Goal: Use online tool/utility: Utilize a website feature to perform a specific function

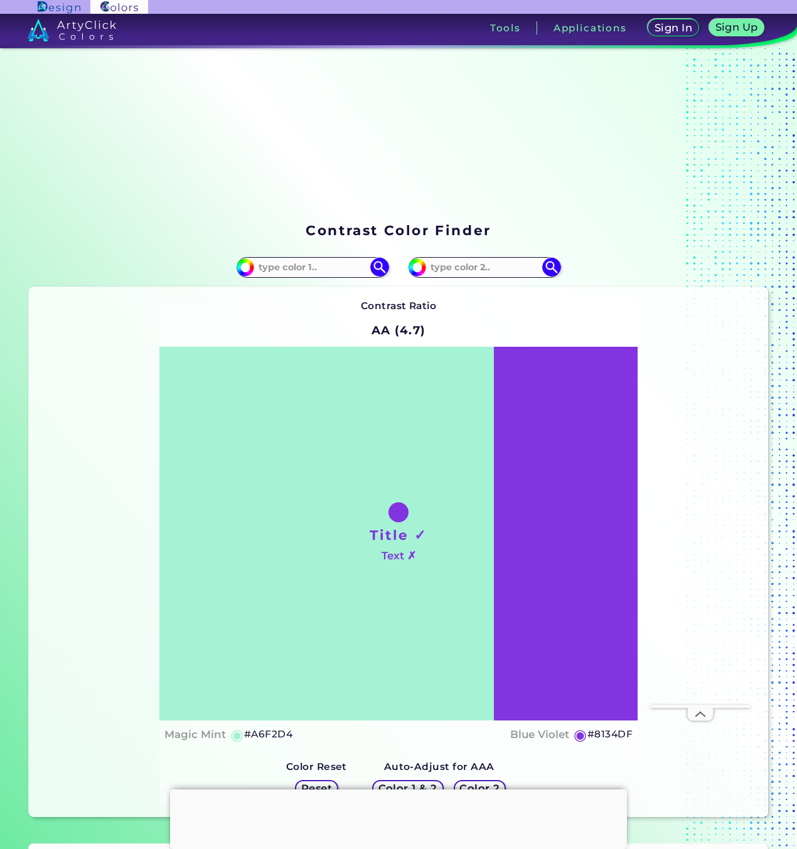
scroll to position [146, 0]
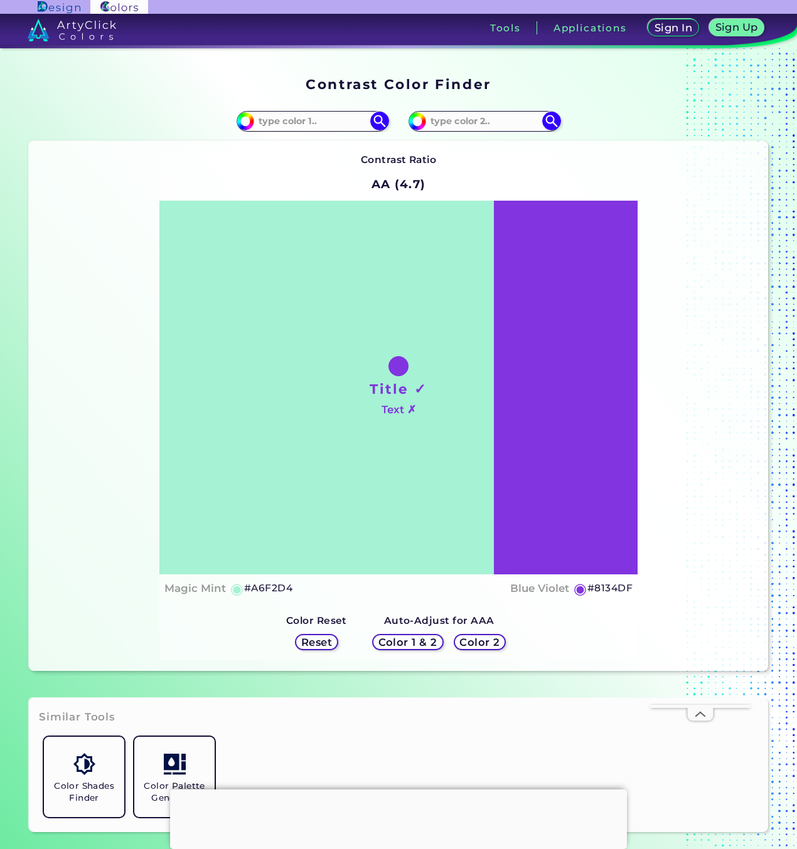
click at [408, 643] on h5 "Color 1 & 2" at bounding box center [407, 642] width 53 height 9
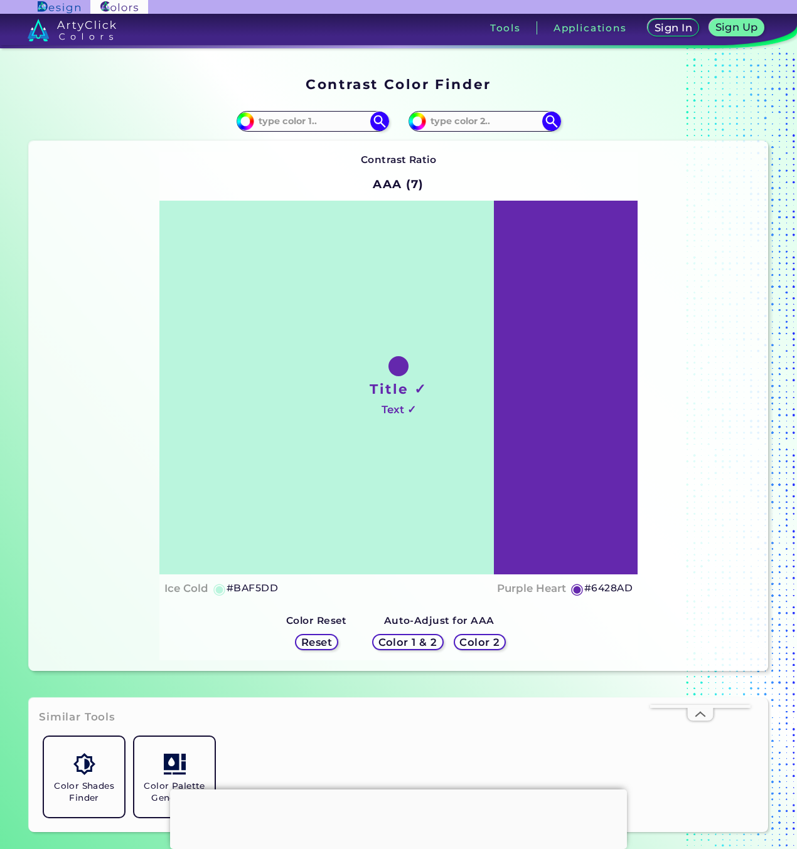
click at [408, 642] on h5 "Color 1 & 2" at bounding box center [407, 642] width 53 height 9
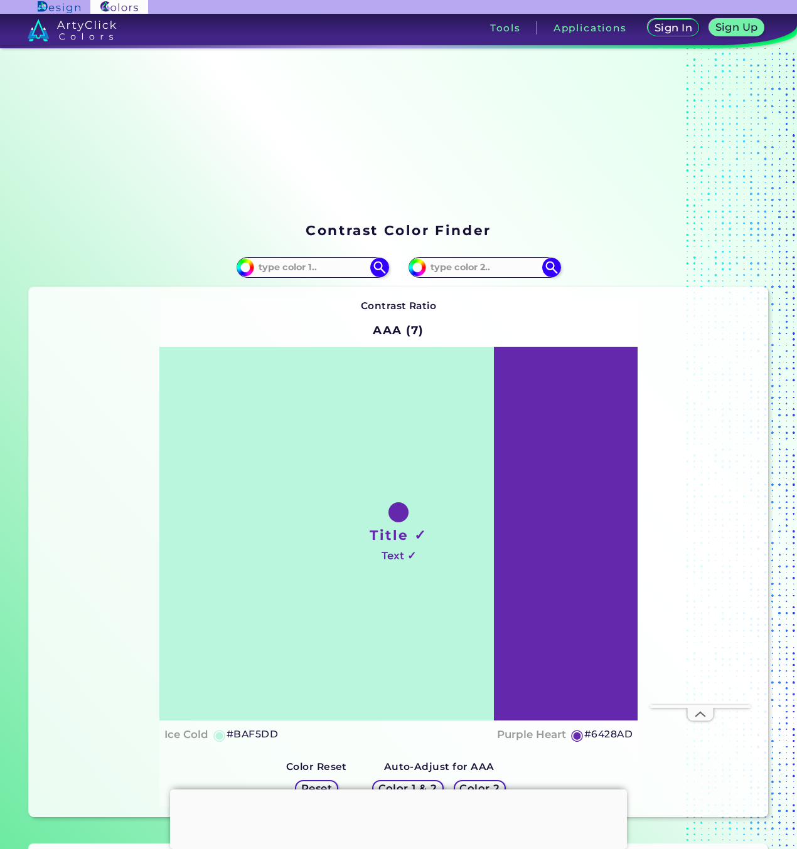
scroll to position [146, 0]
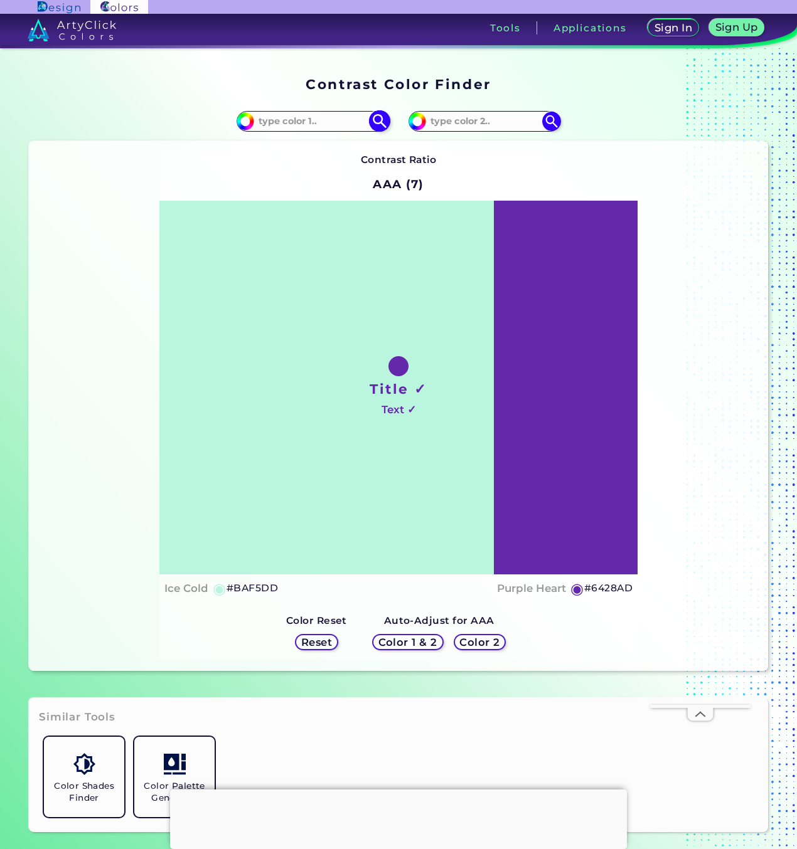
click at [337, 122] on input at bounding box center [312, 121] width 117 height 17
click at [285, 117] on input at bounding box center [312, 121] width 117 height 17
paste input "115472"
type input "115472"
click at [374, 119] on img at bounding box center [379, 121] width 22 height 22
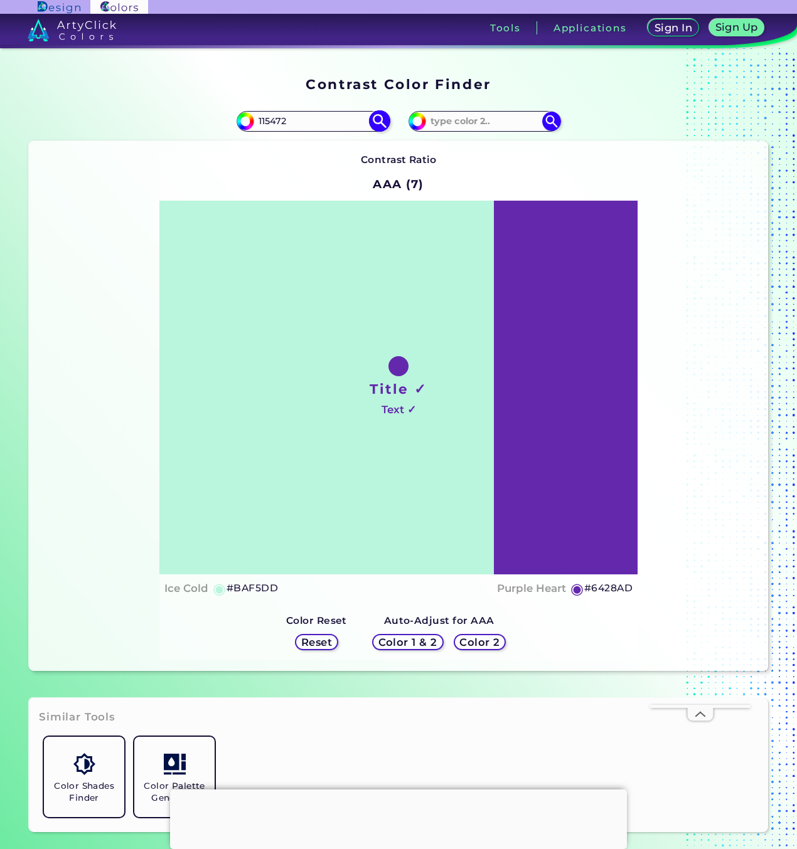
type input "#115472"
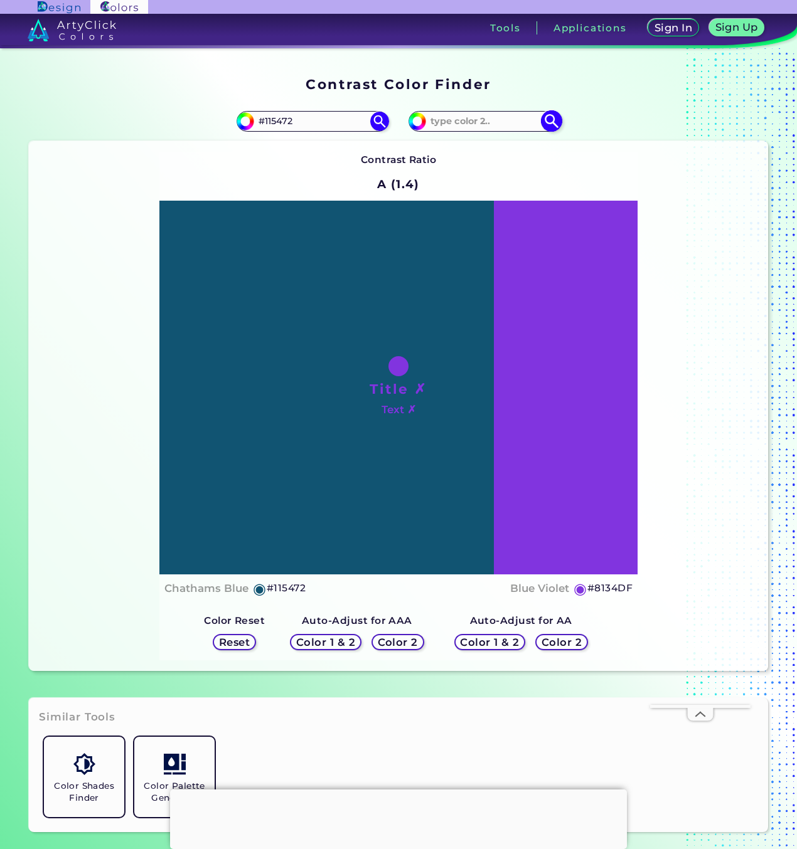
click at [481, 120] on input at bounding box center [484, 121] width 117 height 17
paste input "FEFFFF"
type input "FEFFFF"
click at [551, 118] on img at bounding box center [551, 121] width 22 height 22
type input "#feffff"
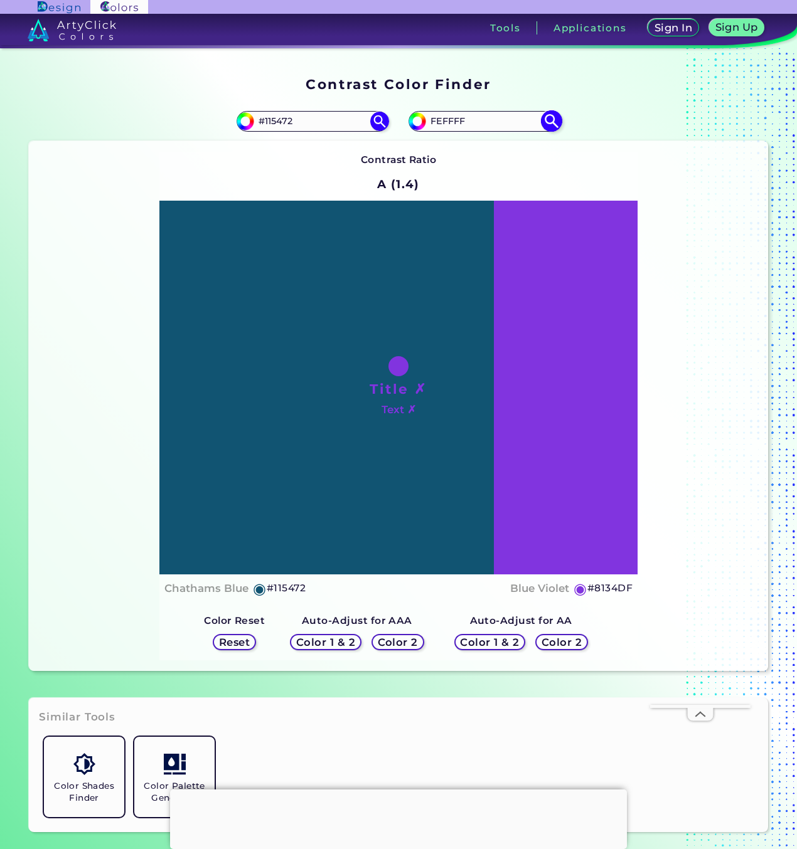
type input "#FEFFFF"
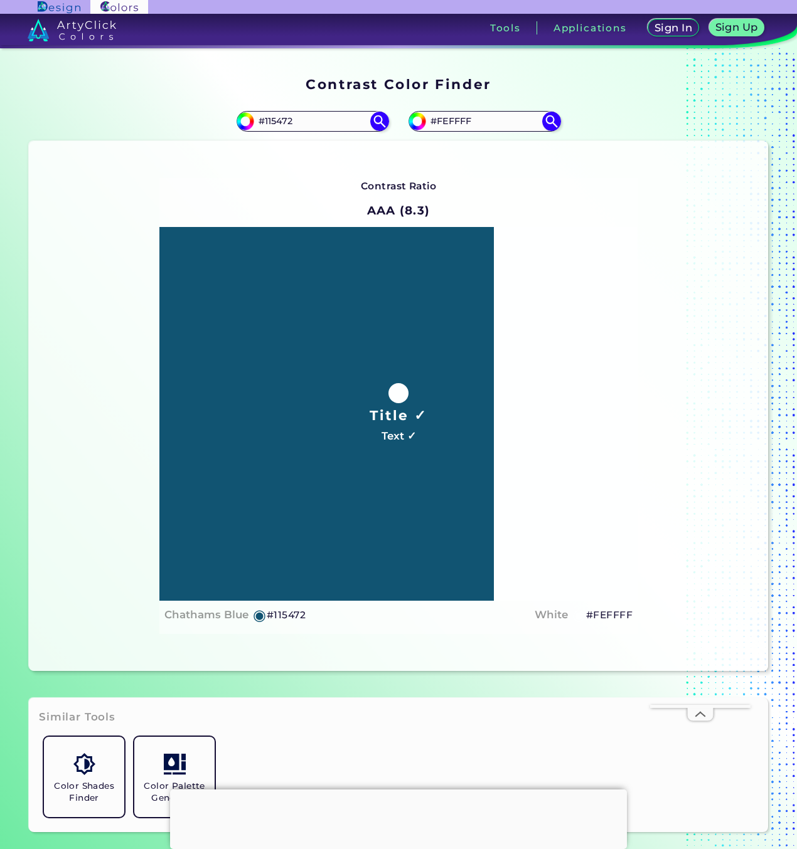
click at [557, 615] on h4 "White" at bounding box center [550, 615] width 33 height 18
drag, startPoint x: 430, startPoint y: 645, endPoint x: 425, endPoint y: 559, distance: 86.1
click at [428, 642] on div "Contrast Ratio AAA (8.3) Title ✓ Text ✓ Chathams Blue ◉ #115472 White ◉ #FEFFFF" at bounding box center [398, 405] width 739 height 529
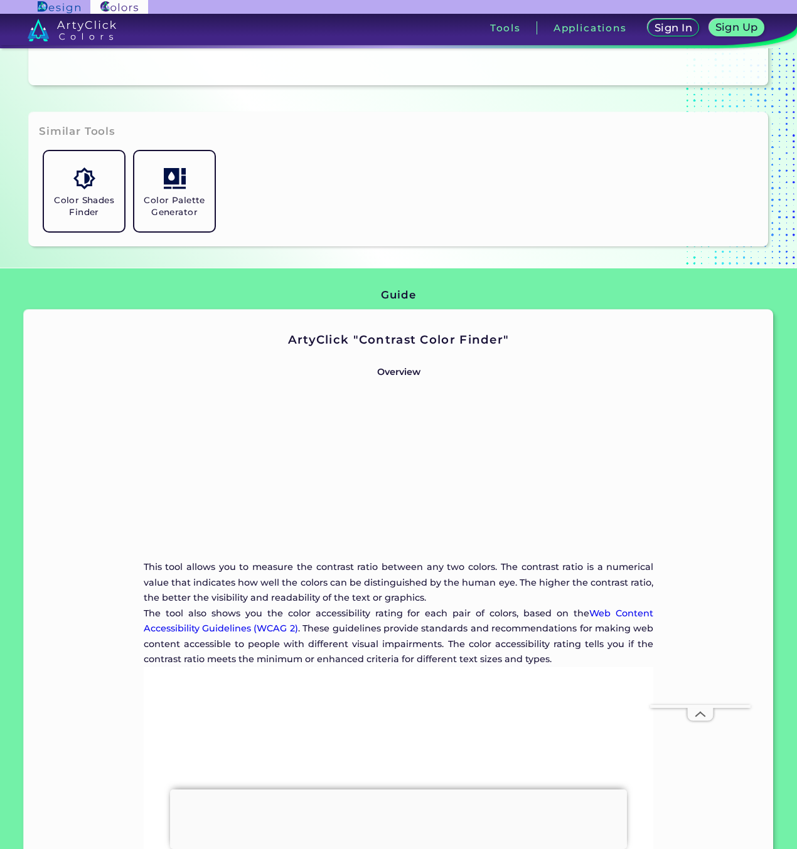
scroll to position [1024, 0]
